Goal: Transaction & Acquisition: Purchase product/service

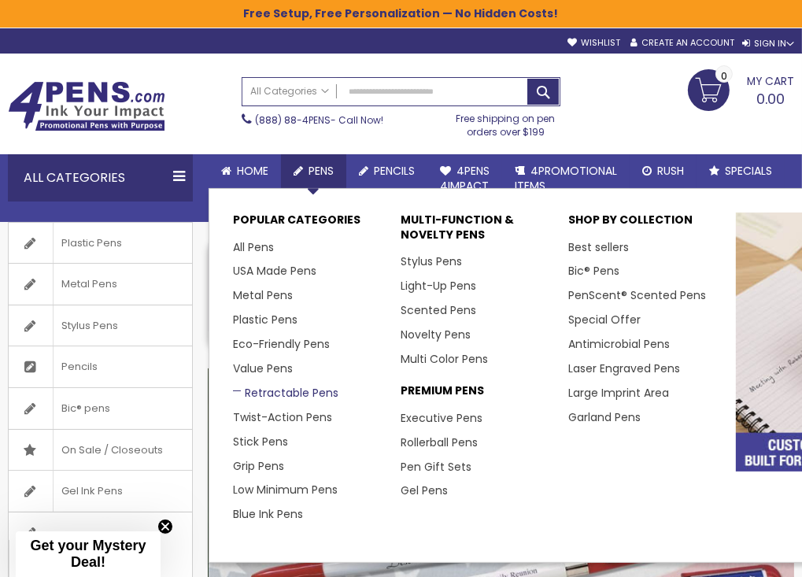
click at [273, 385] on link "Retractable Pens" at bounding box center [286, 393] width 106 height 16
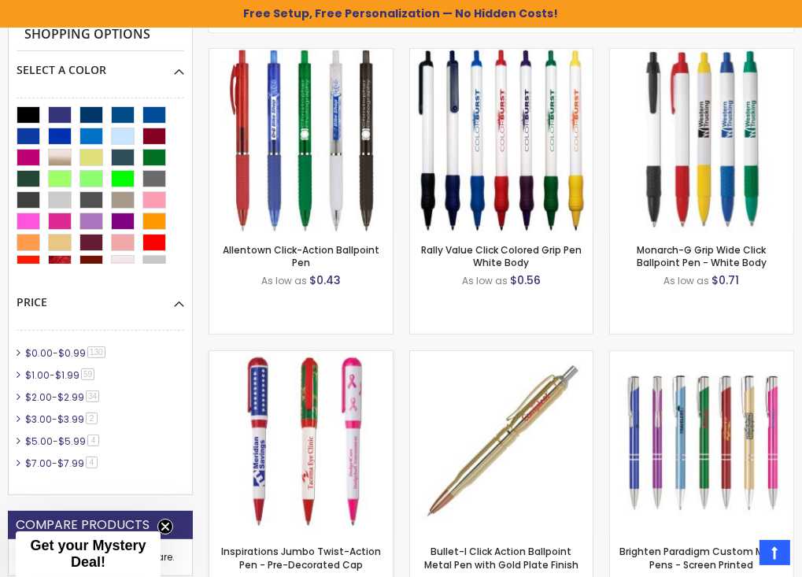
drag, startPoint x: 805, startPoint y: 37, endPoint x: 800, endPoint y: 120, distance: 82.9
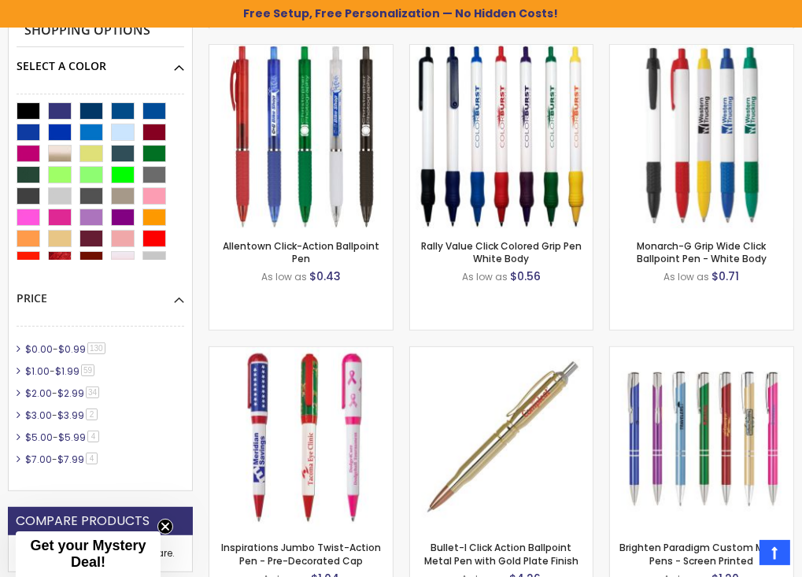
click at [176, 68] on div "Select A Color" at bounding box center [101, 60] width 168 height 27
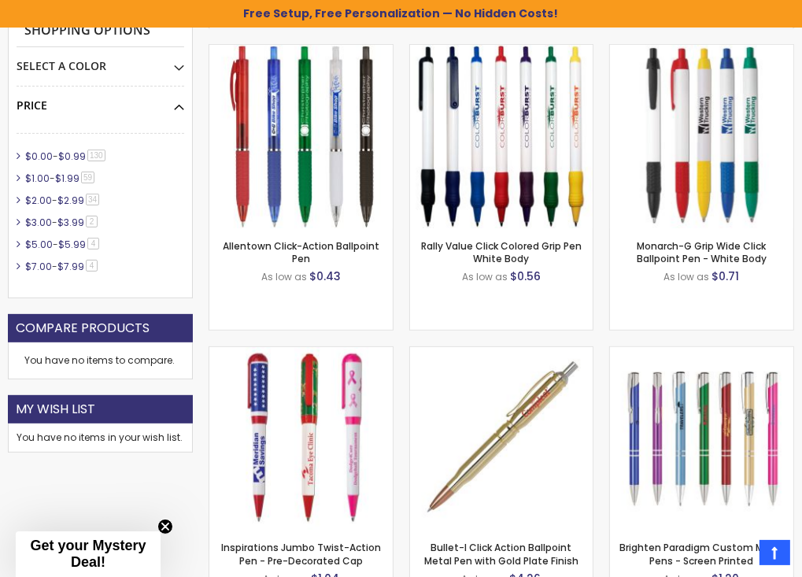
click at [180, 103] on div "Price" at bounding box center [101, 100] width 168 height 27
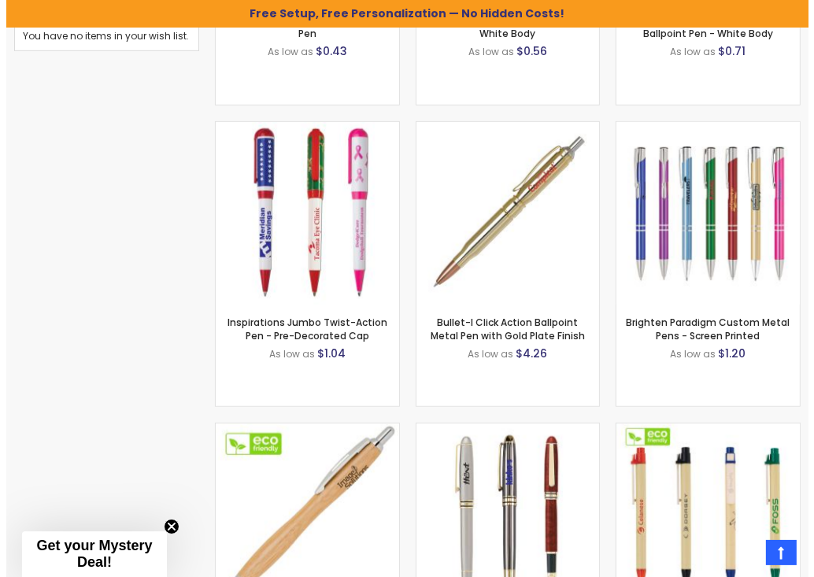
scroll to position [716, 0]
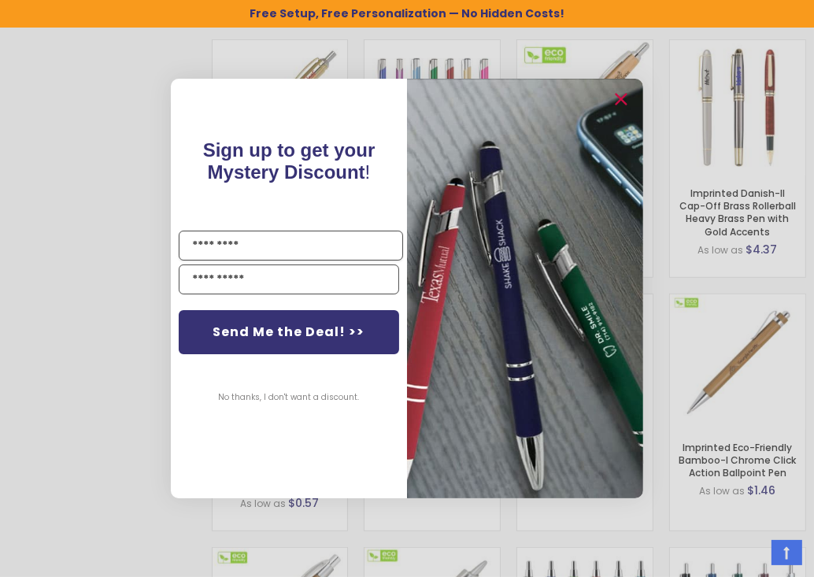
drag, startPoint x: 809, startPoint y: 117, endPoint x: 799, endPoint y: 185, distance: 69.1
click at [625, 96] on icon "Close dialog" at bounding box center [621, 99] width 10 height 10
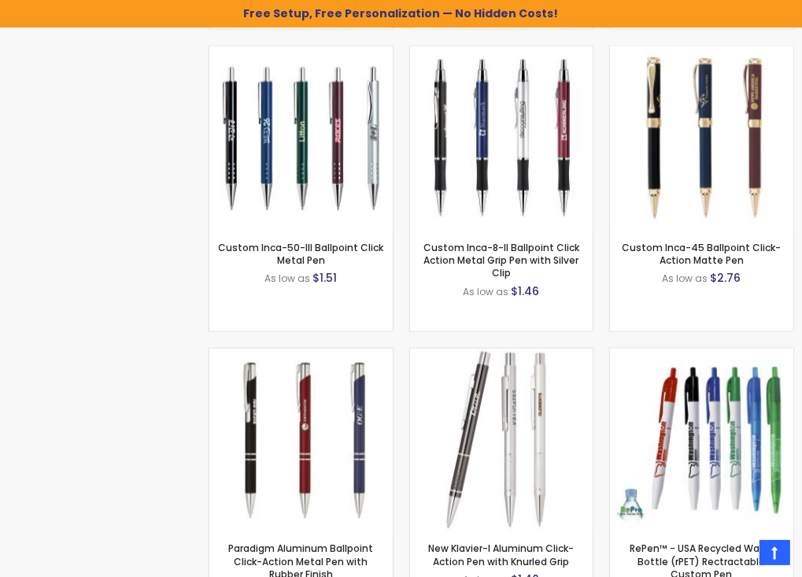
scroll to position [1982, 0]
